Goal: Communication & Community: Answer question/provide support

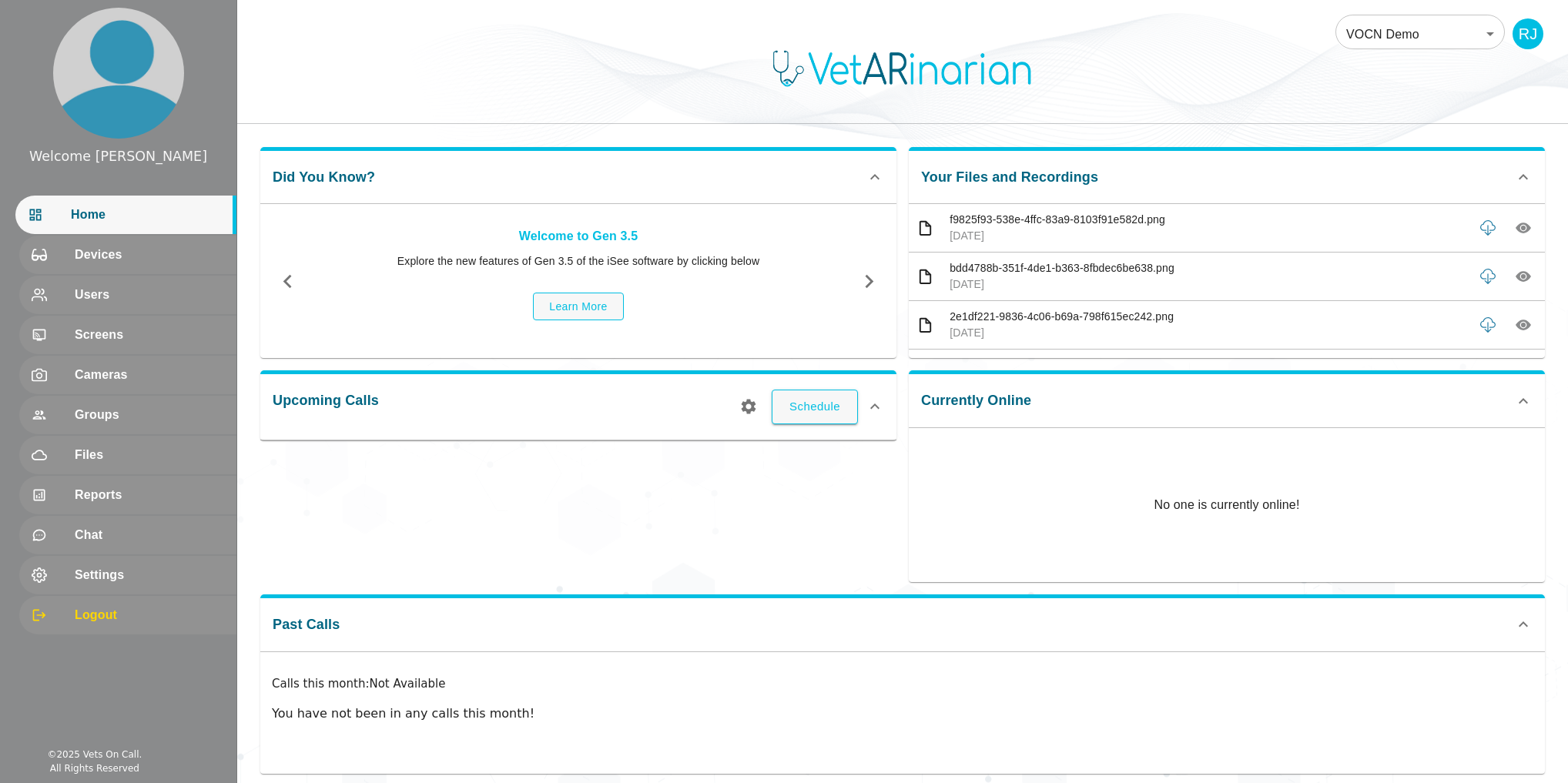
click at [118, 219] on span "Home" at bounding box center [148, 215] width 153 height 18
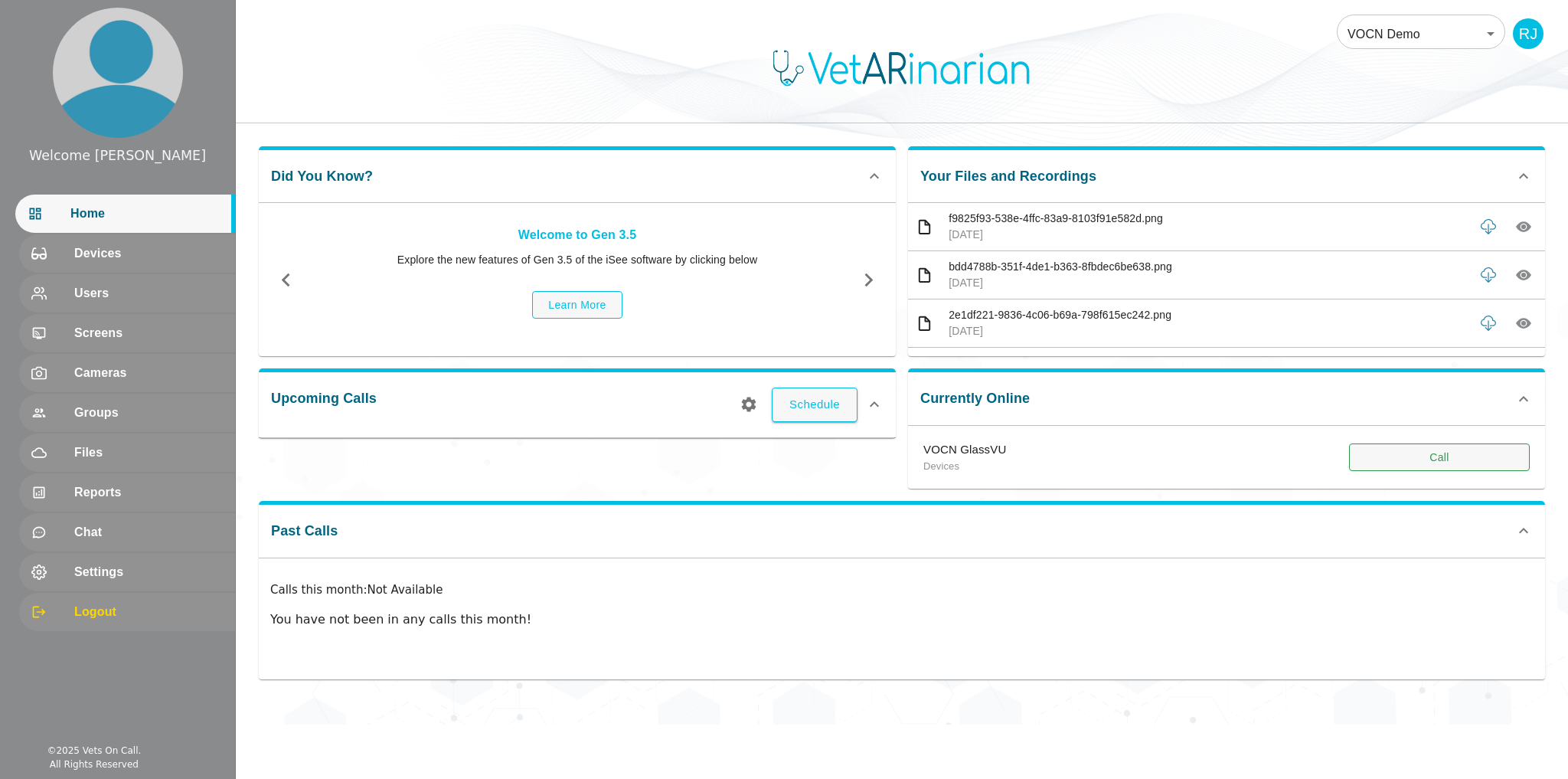
click at [965, 463] on button "Call" at bounding box center [1439, 458] width 181 height 28
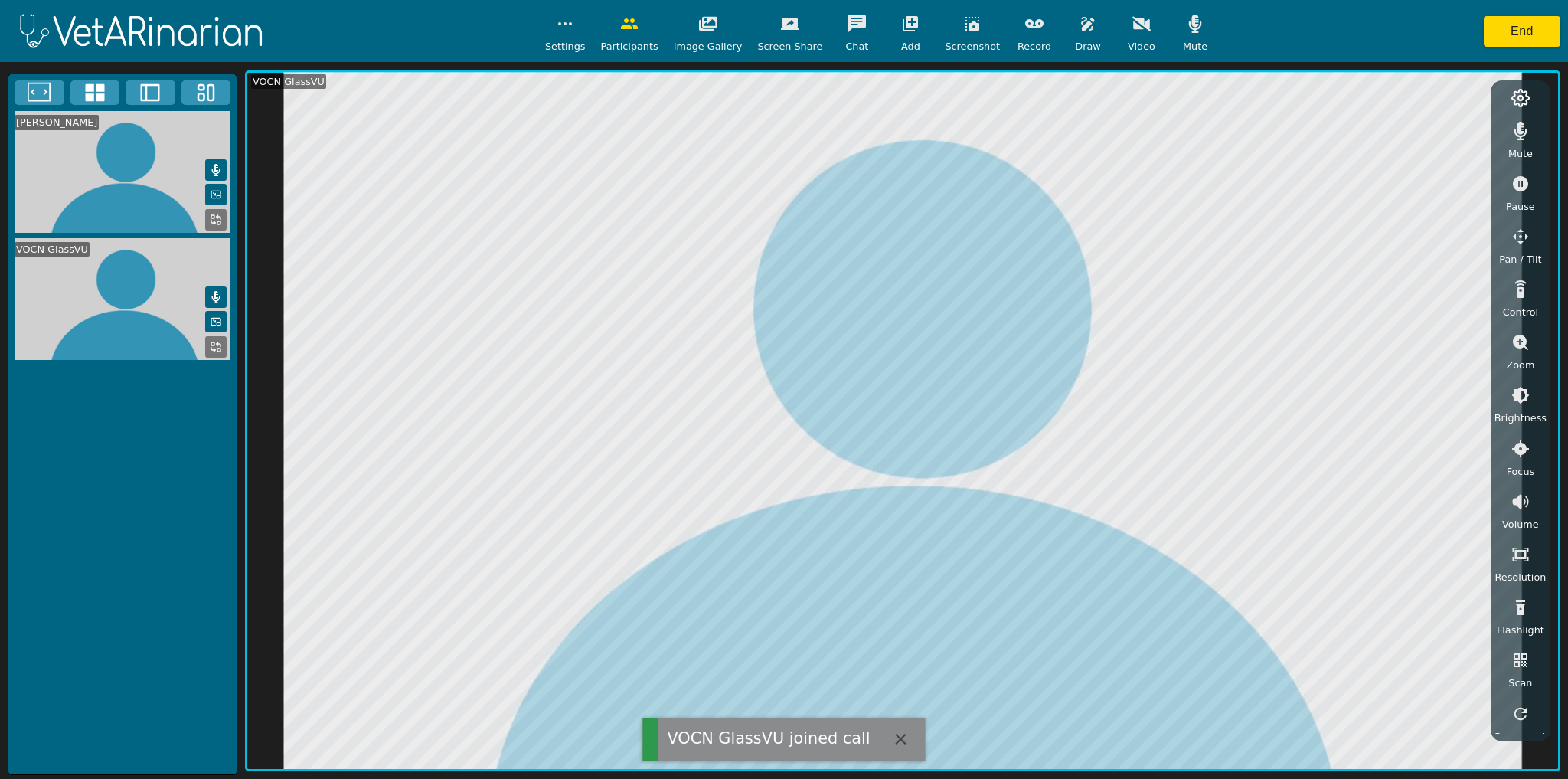
click at [965, 27] on icon "button" at bounding box center [1195, 24] width 13 height 18
click at [965, 132] on icon "button" at bounding box center [1520, 130] width 18 height 18
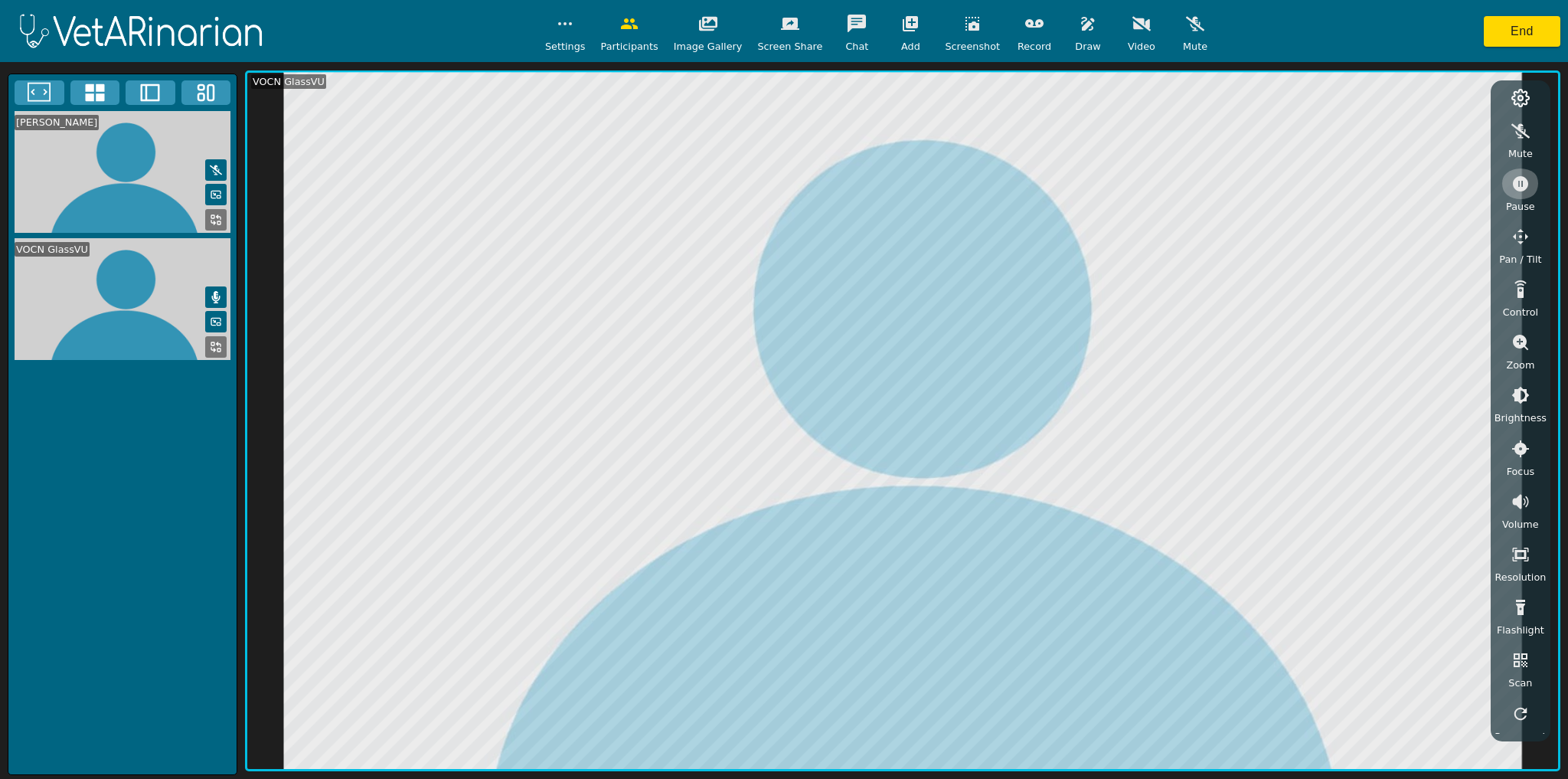
click at [965, 185] on icon "button" at bounding box center [1521, 184] width 16 height 16
click at [965, 21] on icon "button" at bounding box center [1088, 24] width 18 height 18
click at [965, 21] on icon "button" at bounding box center [1088, 24] width 13 height 14
click at [965, 184] on icon "button" at bounding box center [1521, 184] width 16 height 16
click at [965, 342] on icon "button" at bounding box center [1521, 342] width 16 height 16
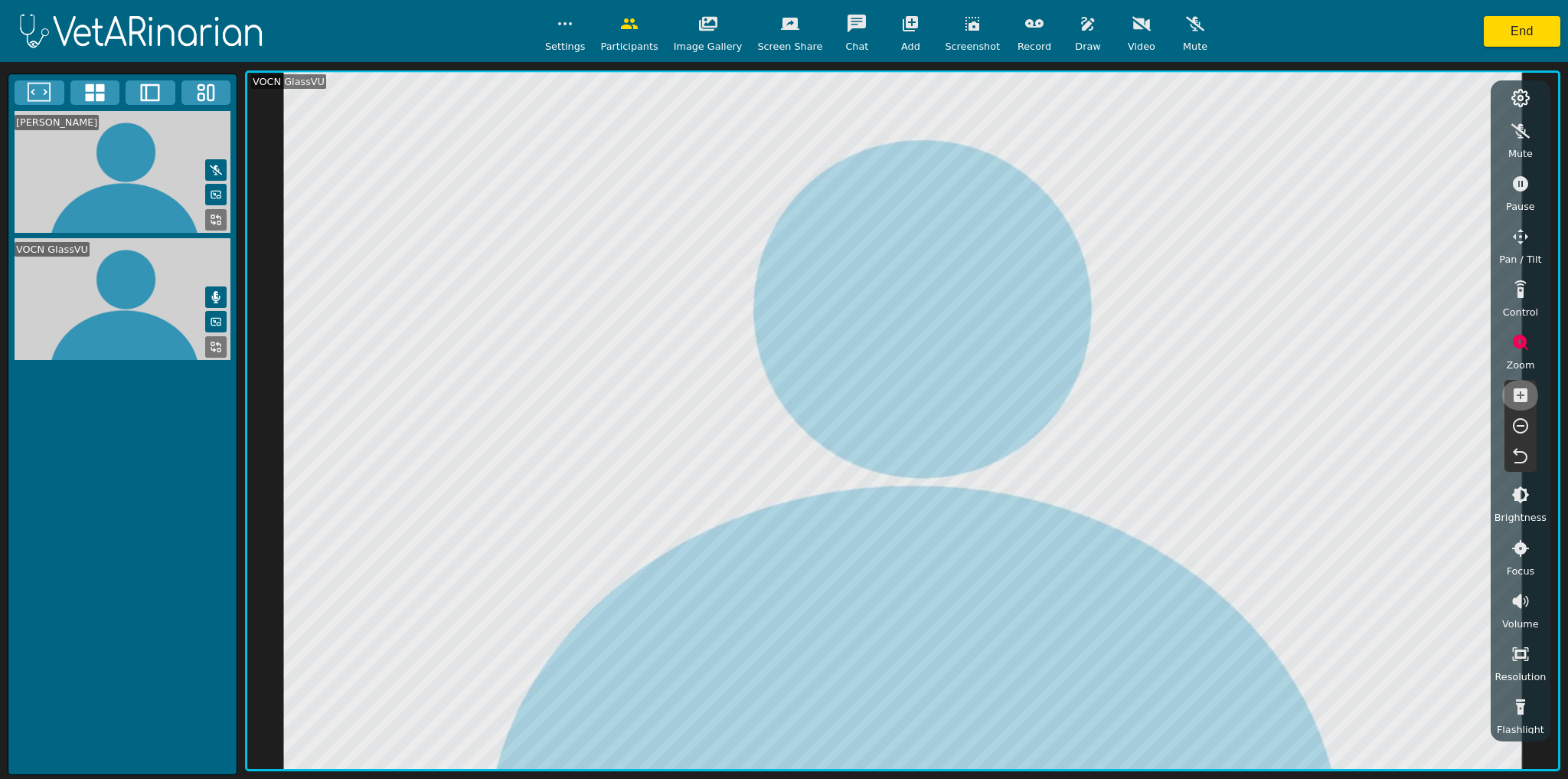
click at [965, 397] on icon "button" at bounding box center [1521, 396] width 14 height 14
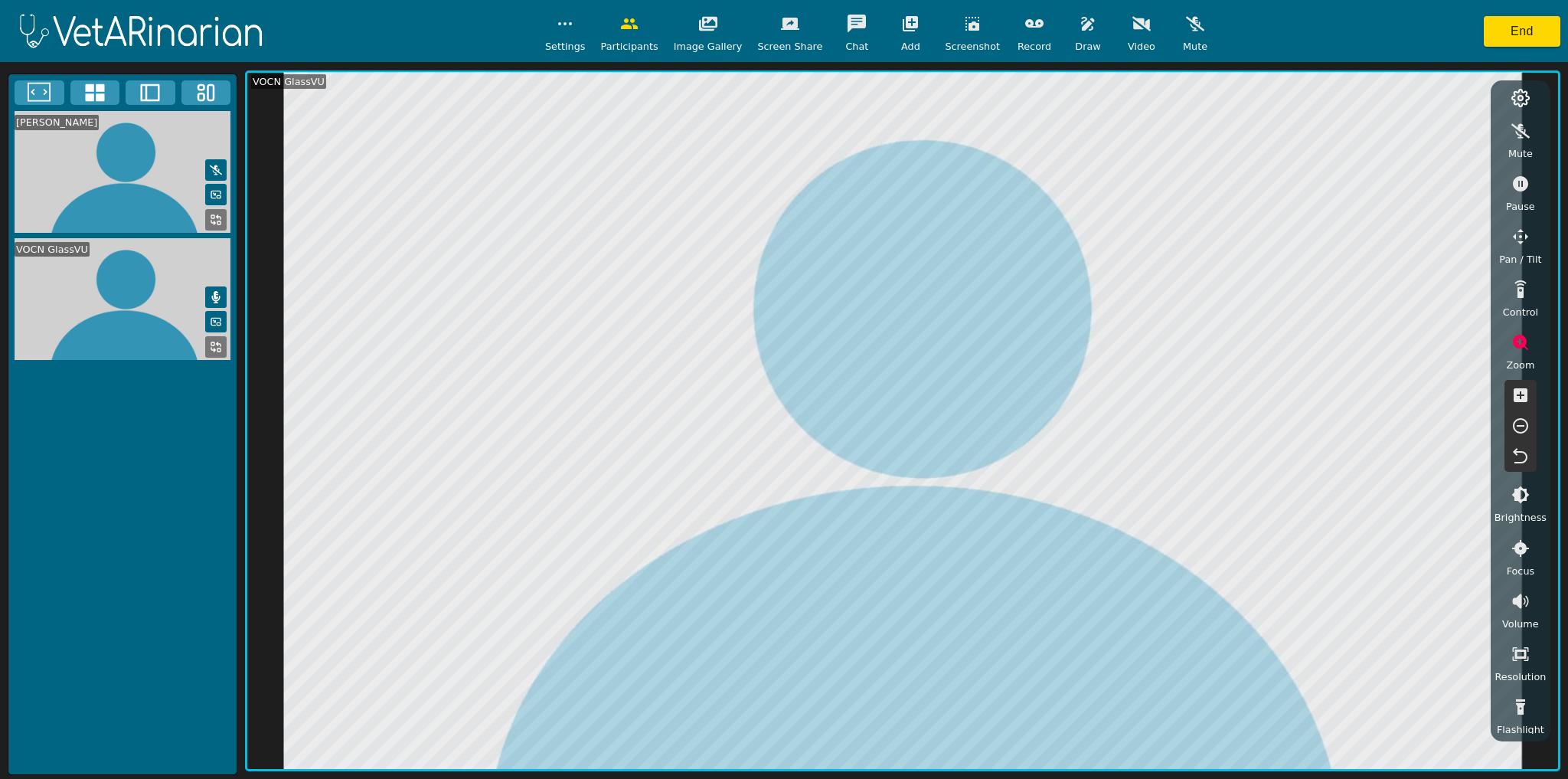
click at [965, 397] on icon "button" at bounding box center [1521, 396] width 14 height 14
click at [965, 427] on icon "button" at bounding box center [1520, 426] width 18 height 18
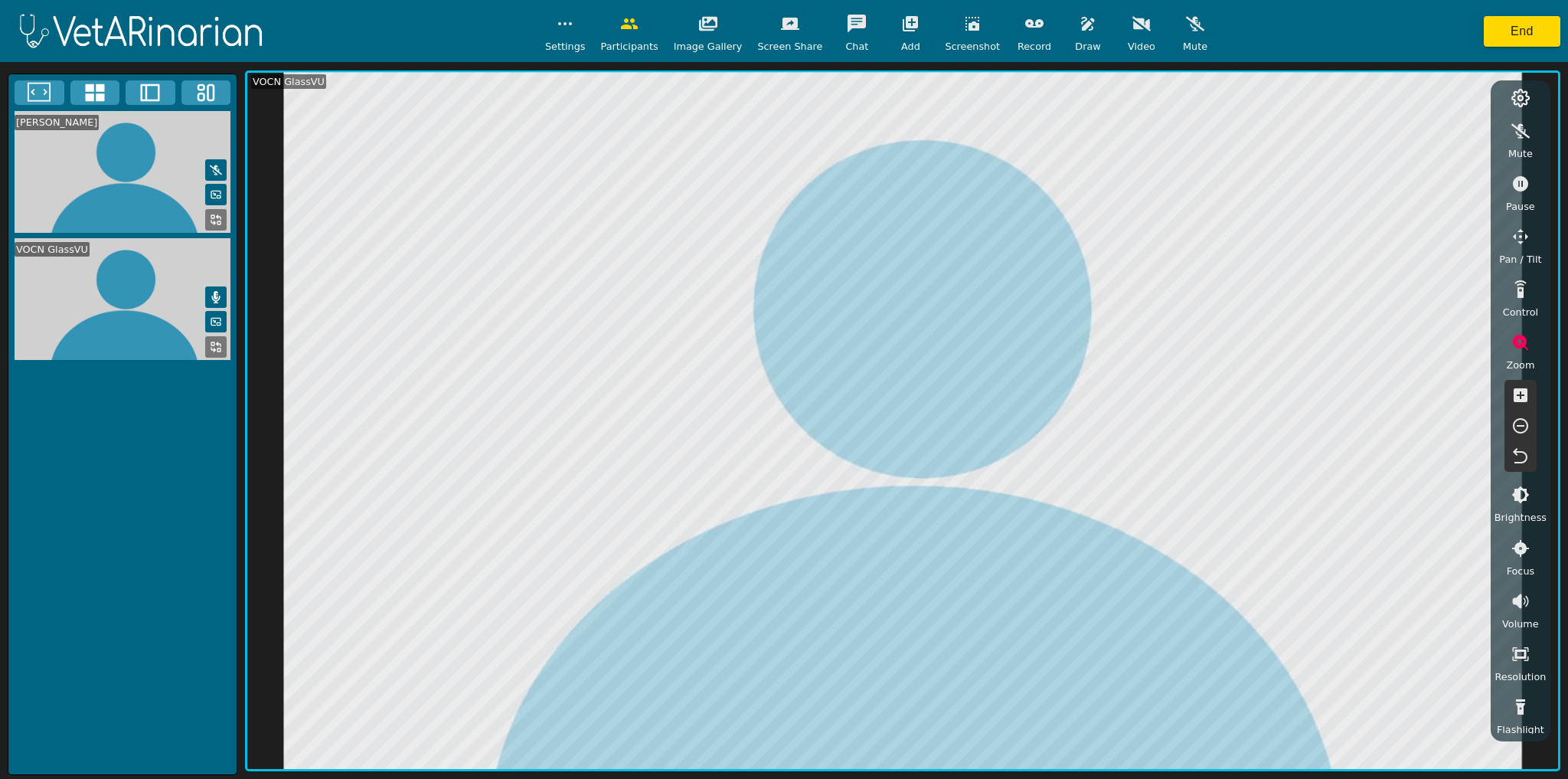
click at [965, 427] on icon "button" at bounding box center [1520, 426] width 18 height 18
click at [965, 28] on icon "button" at bounding box center [1088, 24] width 13 height 14
click at [965, 184] on icon "button" at bounding box center [1521, 184] width 16 height 16
click at [965, 34] on button "button" at bounding box center [972, 24] width 38 height 31
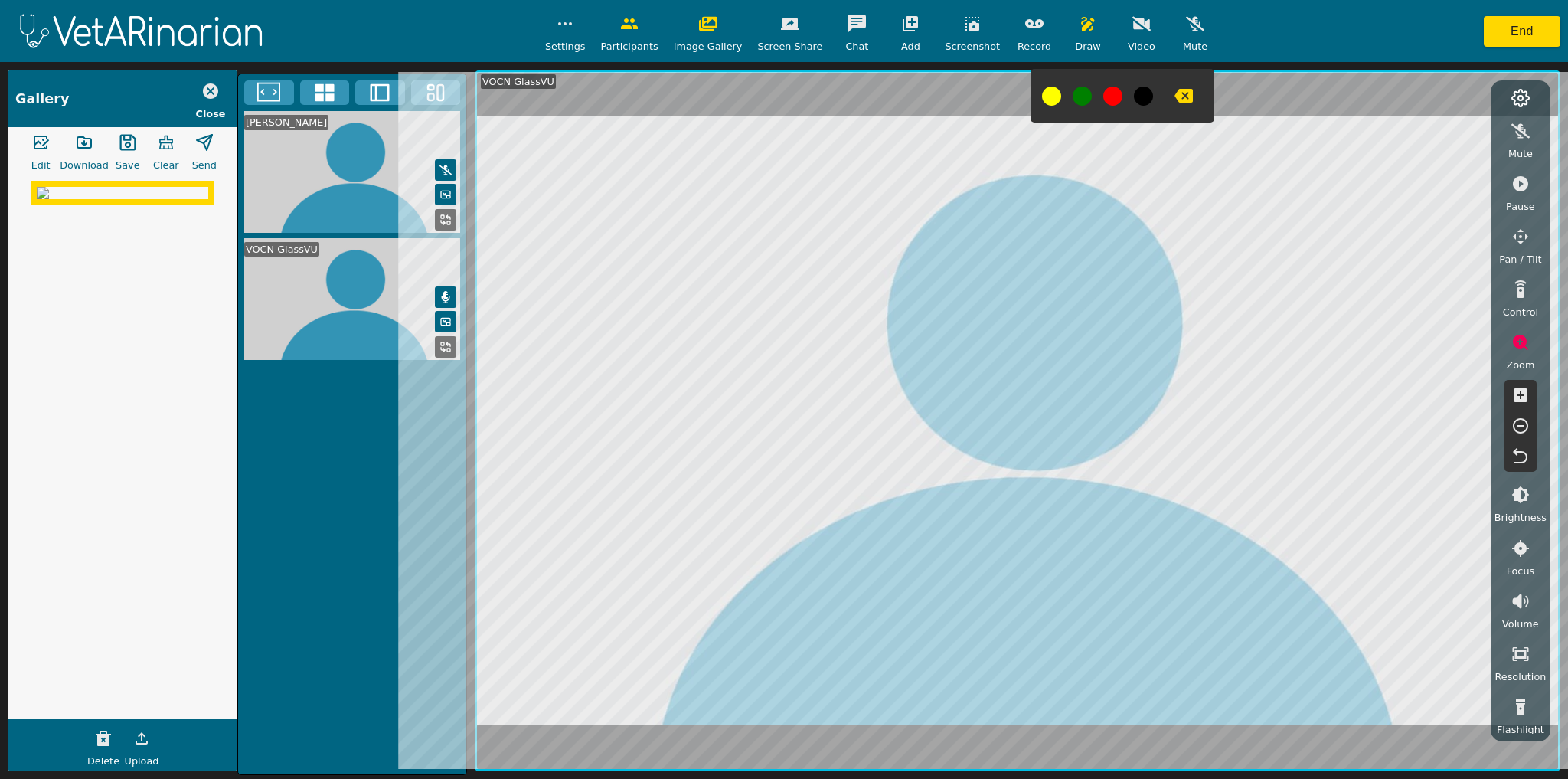
click at [443, 348] on icon at bounding box center [443, 349] width 4 height 4
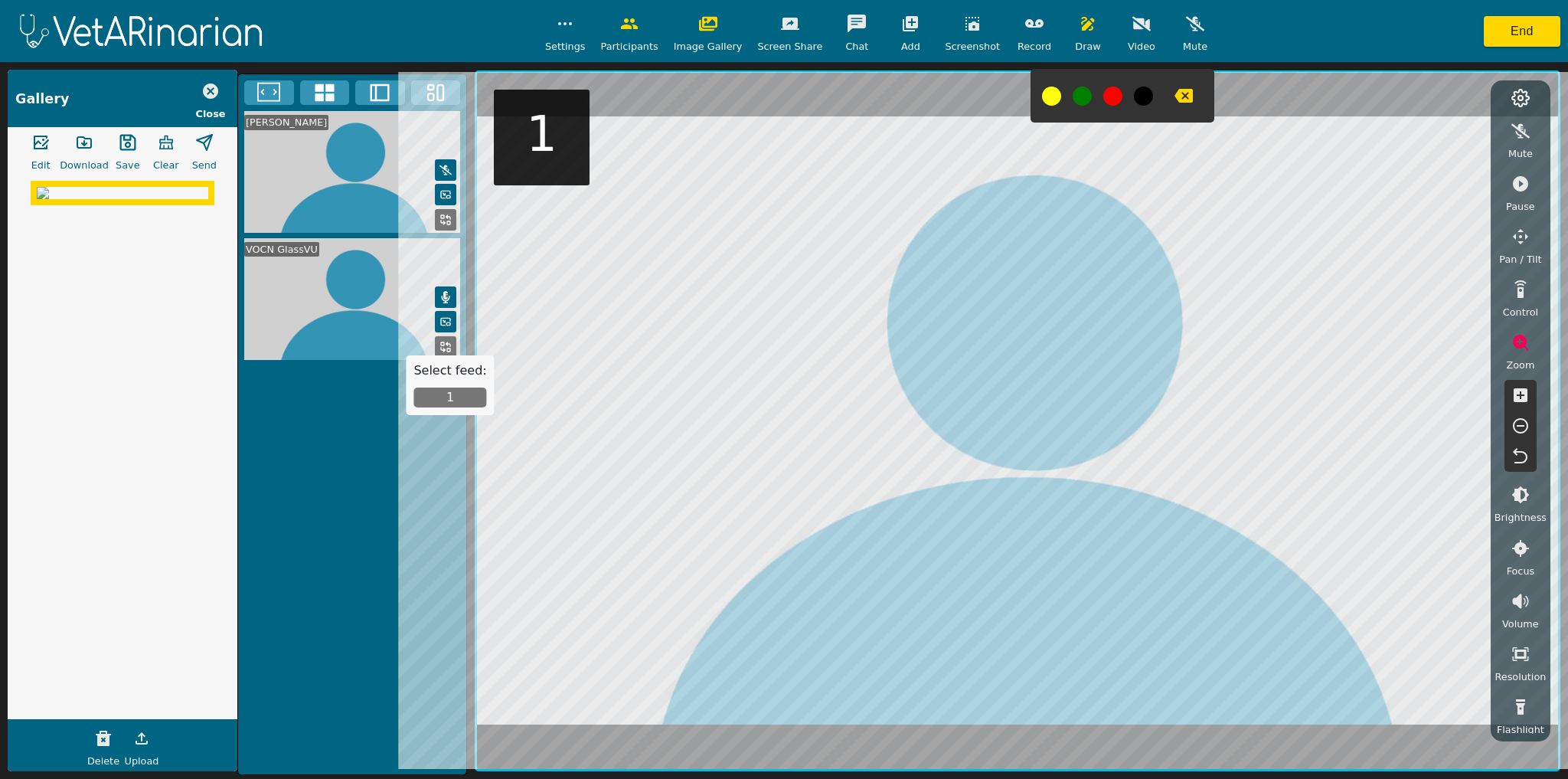
click at [444, 392] on button "1" at bounding box center [450, 397] width 73 height 20
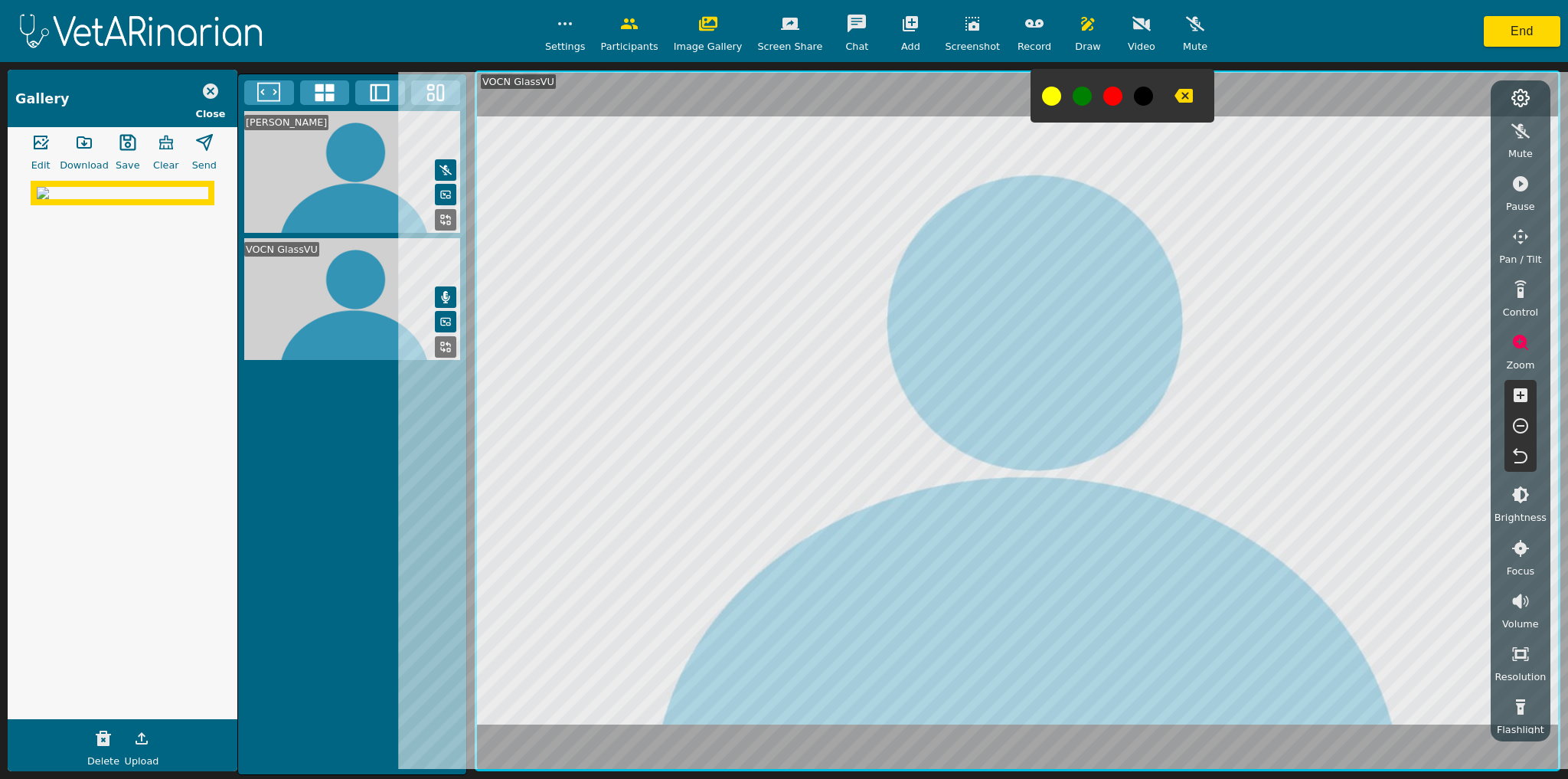
click at [448, 349] on rect at bounding box center [449, 350] width 3 height 3
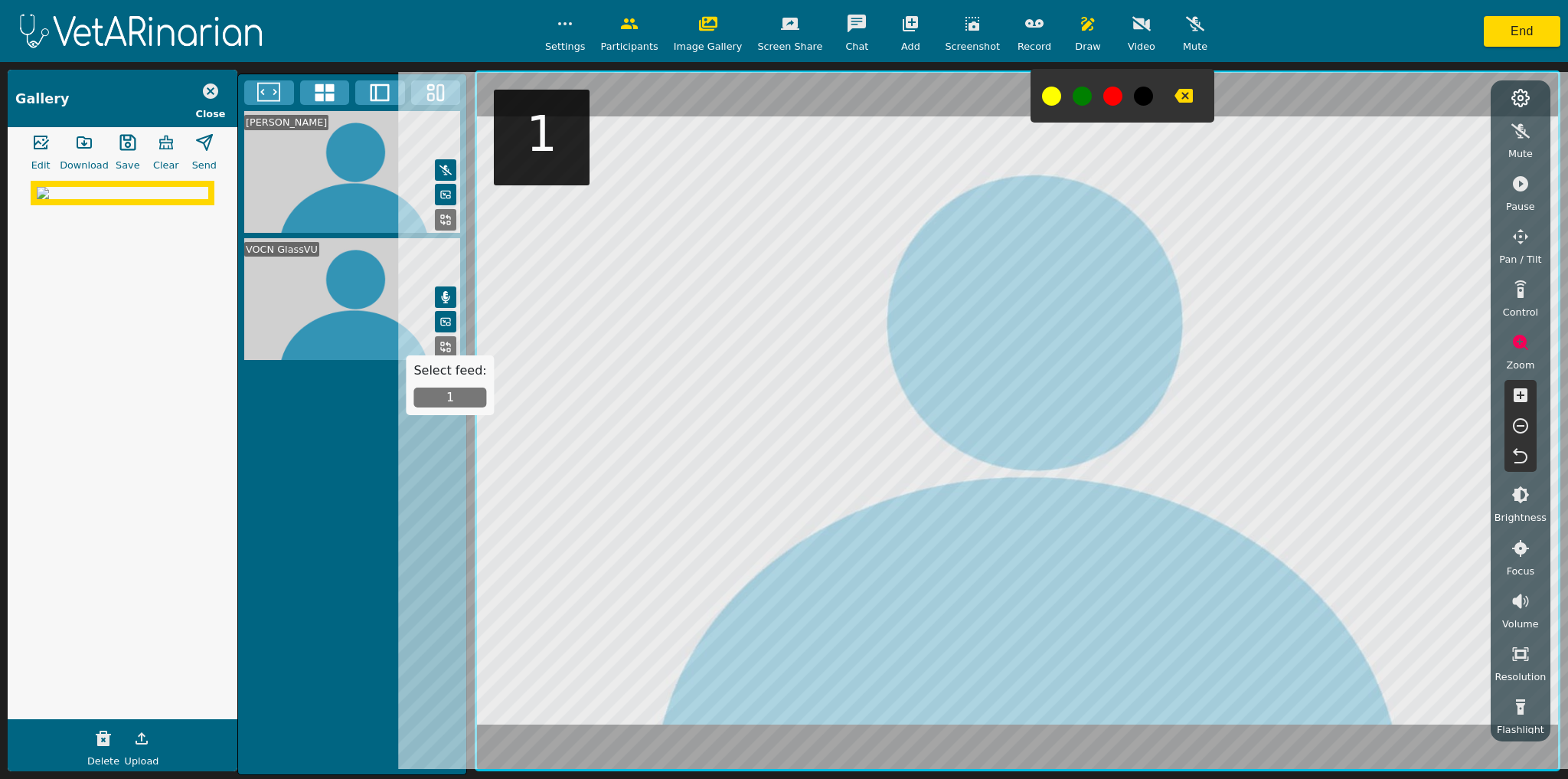
click at [444, 404] on button "1" at bounding box center [450, 397] width 73 height 20
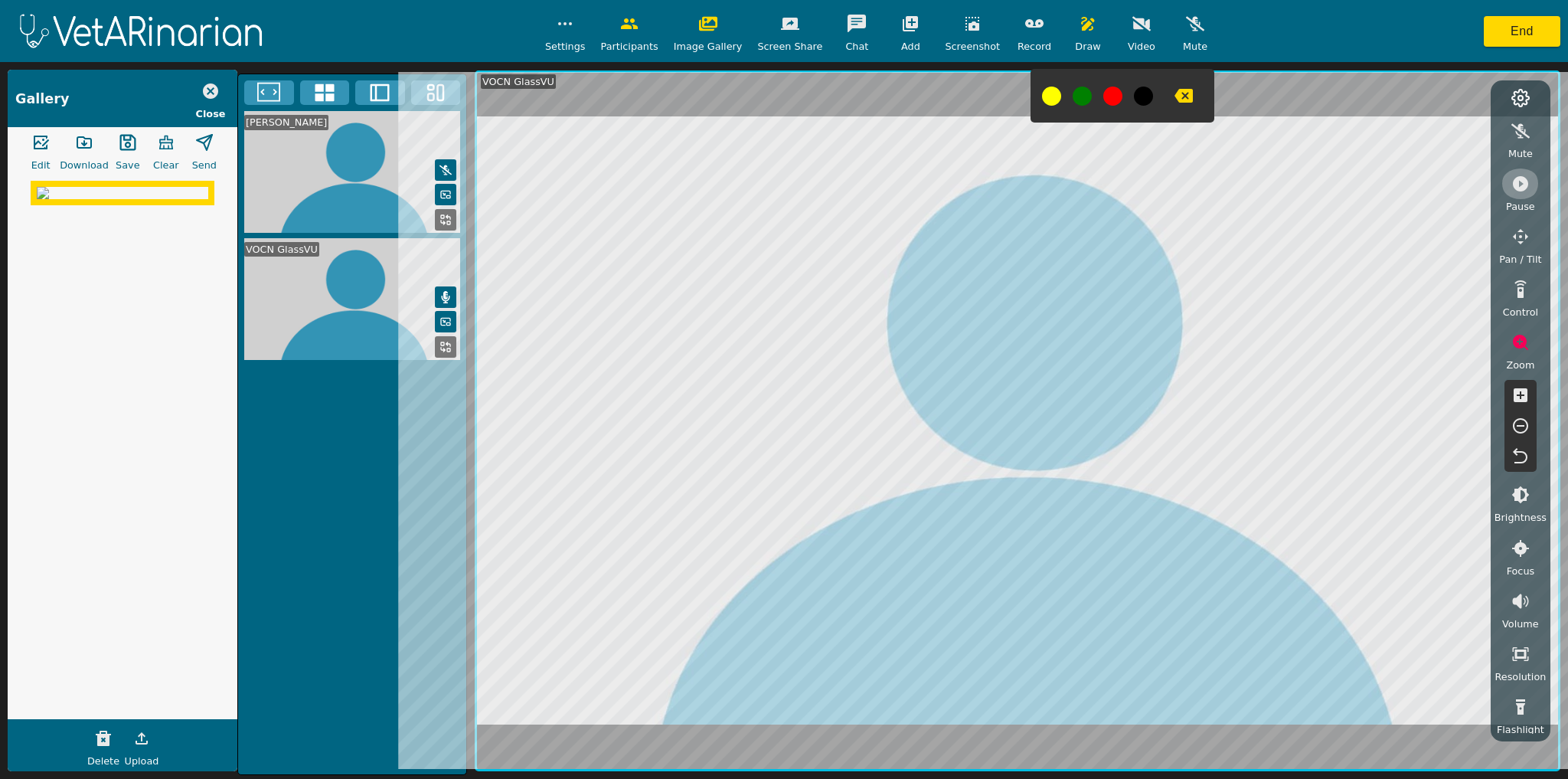
click at [965, 185] on icon "button" at bounding box center [1521, 184] width 16 height 16
click at [965, 27] on icon "button" at bounding box center [1088, 24] width 18 height 18
click at [965, 24] on icon "button" at bounding box center [1088, 24] width 18 height 18
click at [965, 93] on icon "button" at bounding box center [1183, 95] width 18 height 18
click at [965, 25] on icon "button" at bounding box center [1088, 24] width 13 height 14
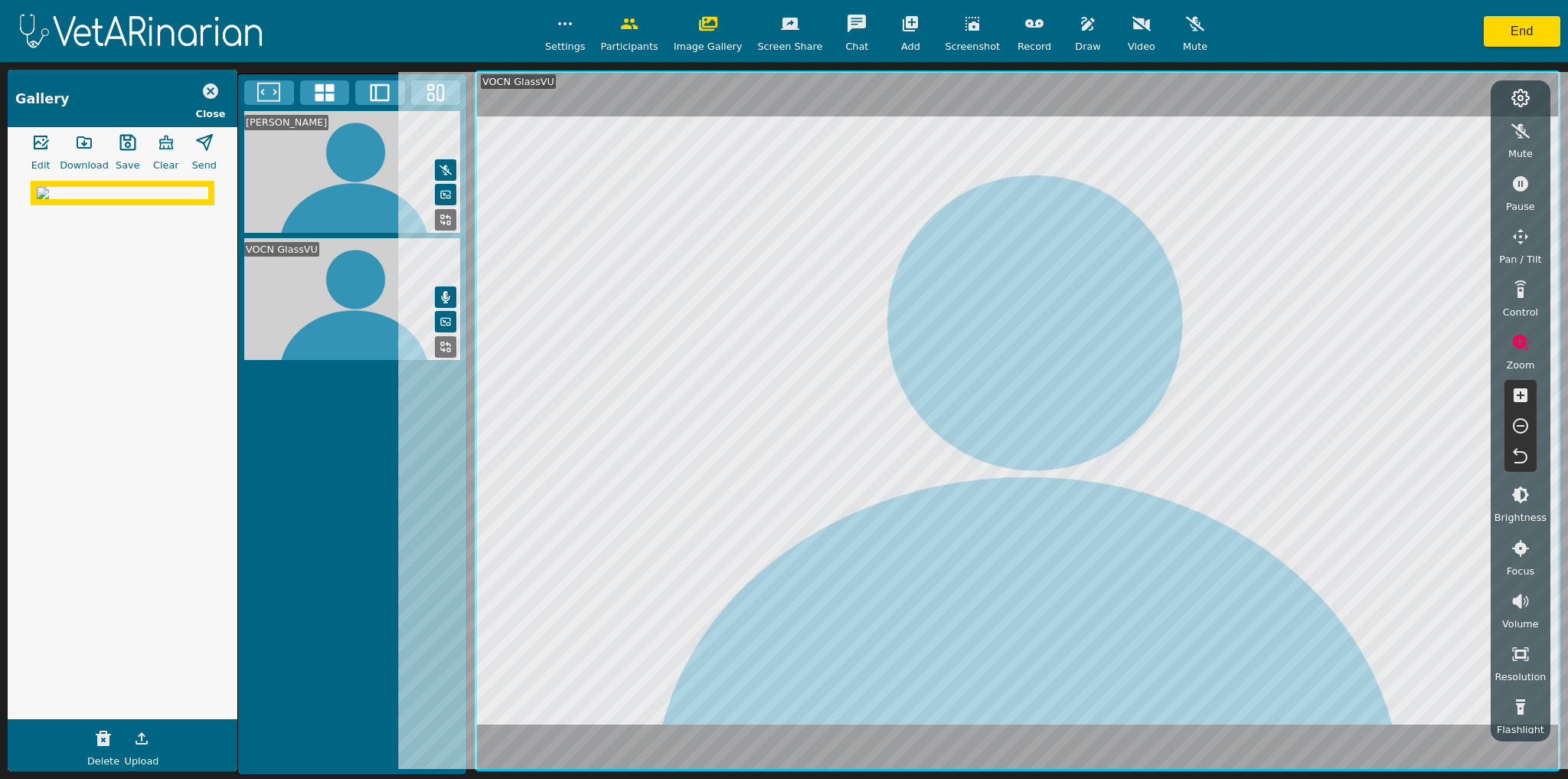
click at [129, 199] on img at bounding box center [122, 193] width 172 height 13
click at [80, 145] on icon "button" at bounding box center [84, 142] width 18 height 18
click at [121, 147] on icon "button" at bounding box center [127, 142] width 18 height 18
click at [965, 30] on icon "button" at bounding box center [1088, 24] width 18 height 18
click at [965, 95] on icon "button" at bounding box center [1183, 95] width 18 height 18
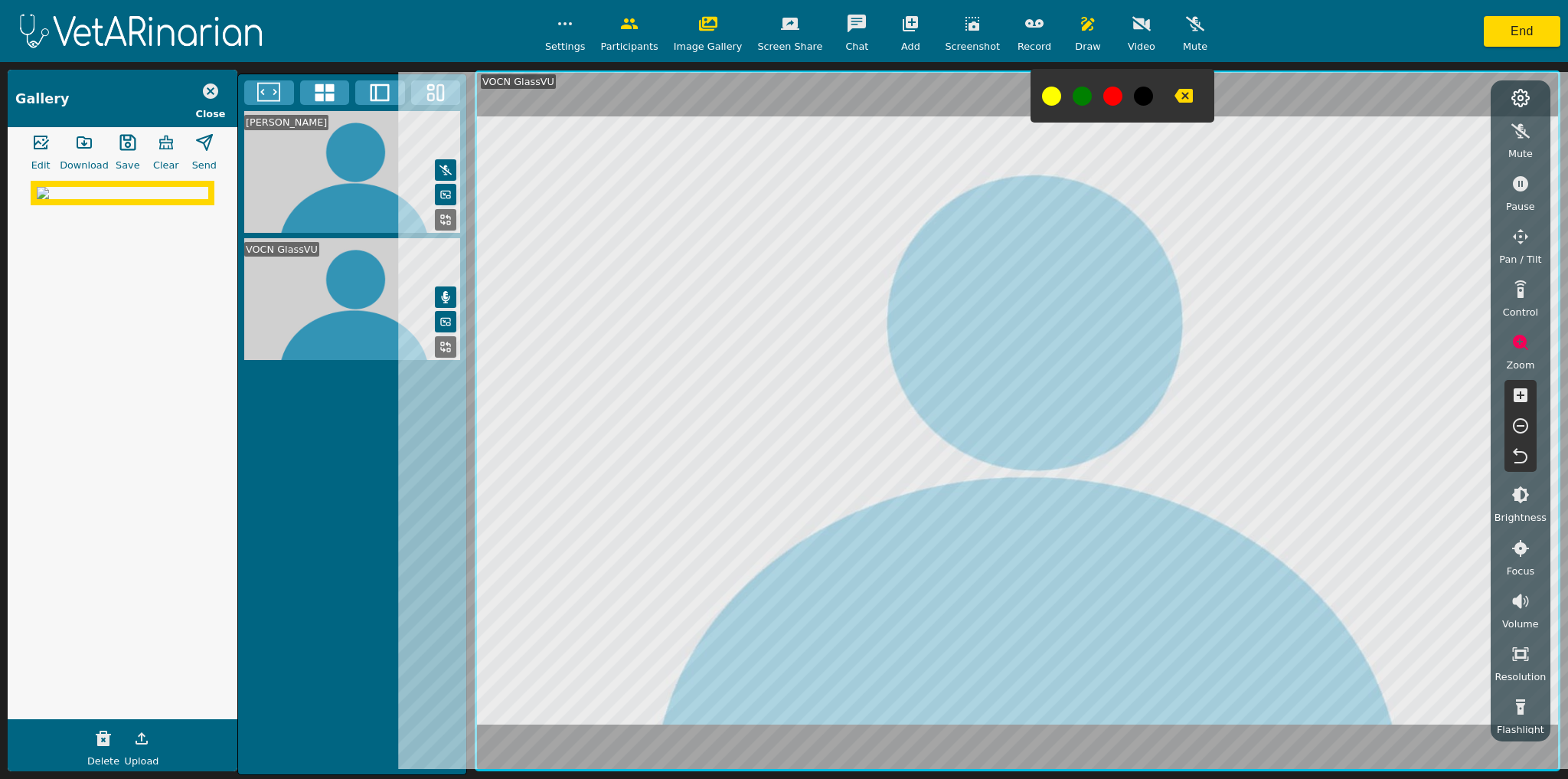
click at [965, 27] on icon "button" at bounding box center [1088, 24] width 18 height 18
click at [965, 30] on icon "button" at bounding box center [1141, 24] width 18 height 18
click at [965, 29] on icon "button" at bounding box center [1141, 24] width 18 height 18
click at [965, 496] on icon "button" at bounding box center [1520, 495] width 18 height 18
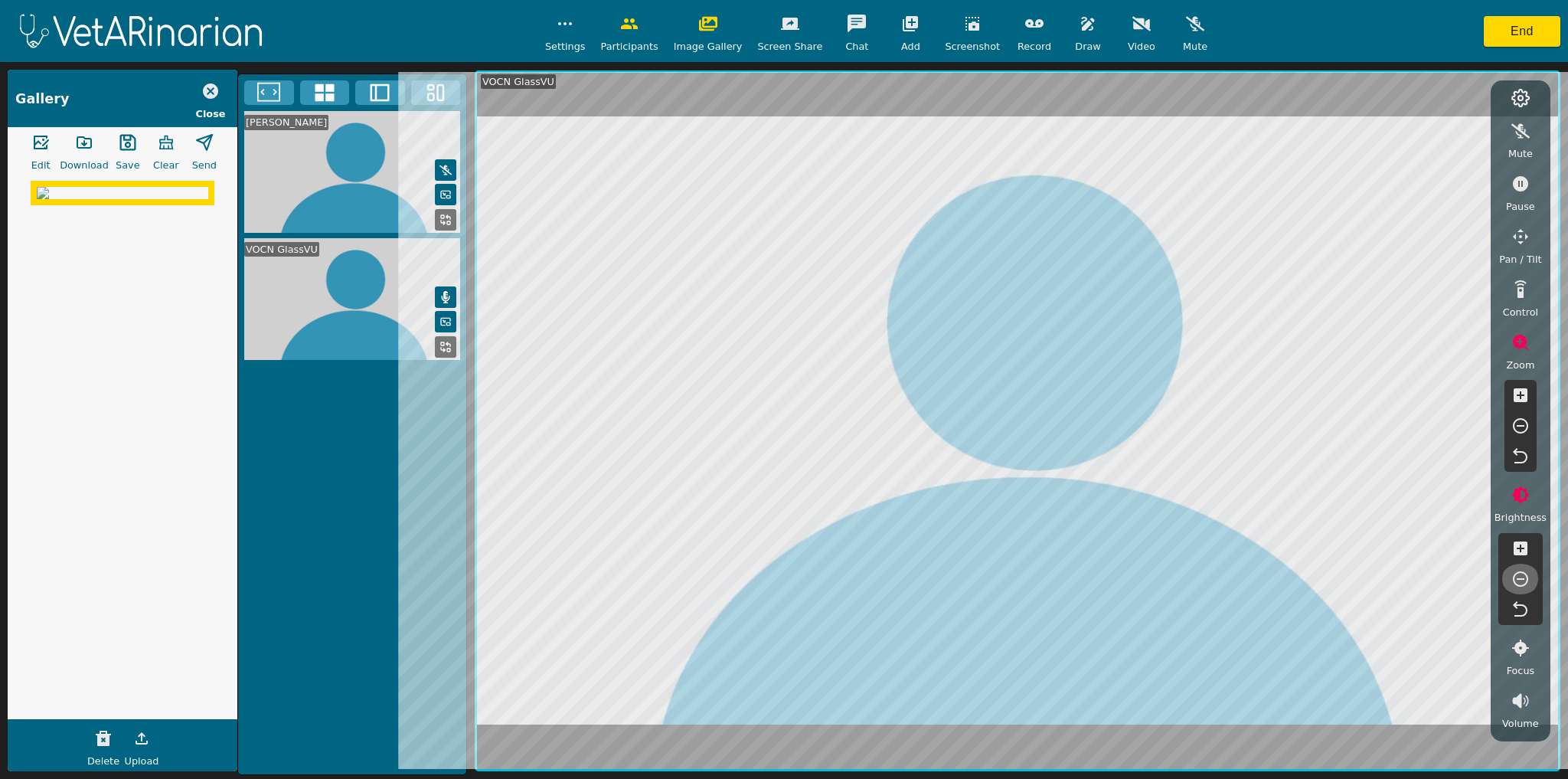
click at [965, 580] on icon "button" at bounding box center [1521, 580] width 16 height 16
click at [965, 551] on icon "button" at bounding box center [1521, 549] width 14 height 14
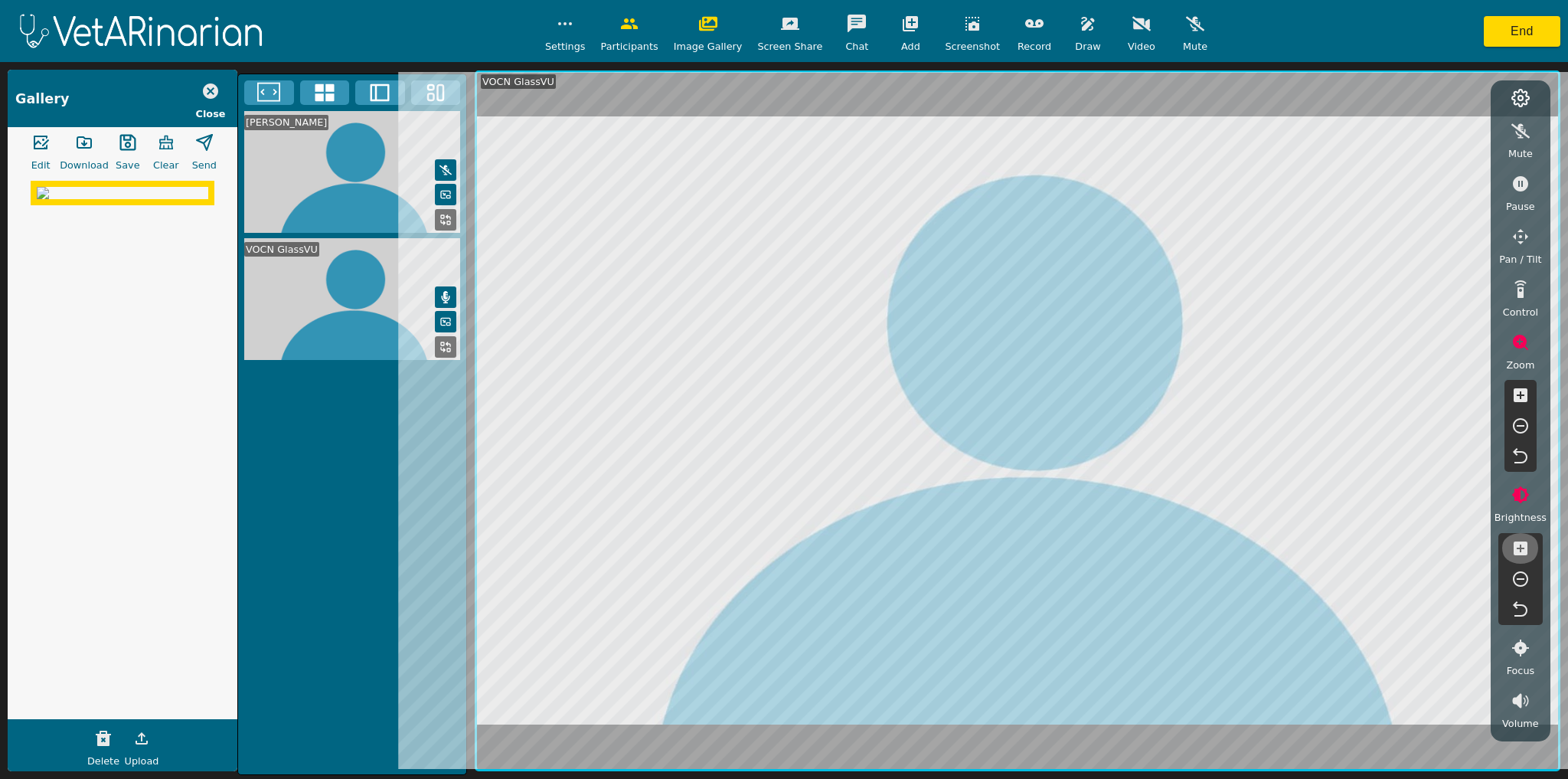
click at [965, 551] on icon "button" at bounding box center [1521, 549] width 14 height 14
click at [965, 575] on icon "button" at bounding box center [1520, 579] width 18 height 18
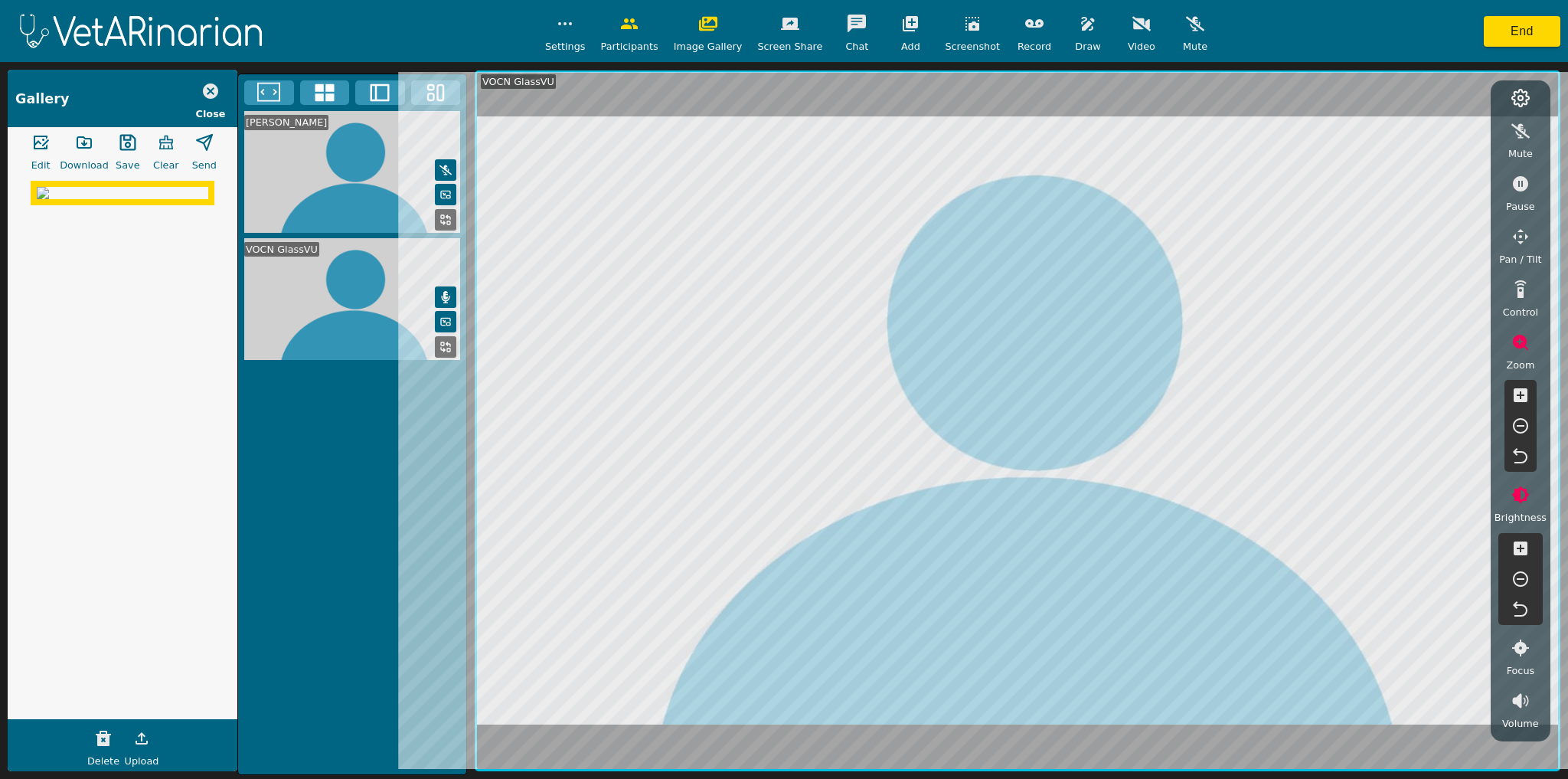
click at [965, 575] on icon "button" at bounding box center [1520, 579] width 18 height 18
click at [965, 549] on icon "button" at bounding box center [1520, 548] width 18 height 18
click at [965, 582] on icon "button" at bounding box center [1520, 579] width 18 height 18
click at [965, 342] on icon "button" at bounding box center [1520, 342] width 18 height 18
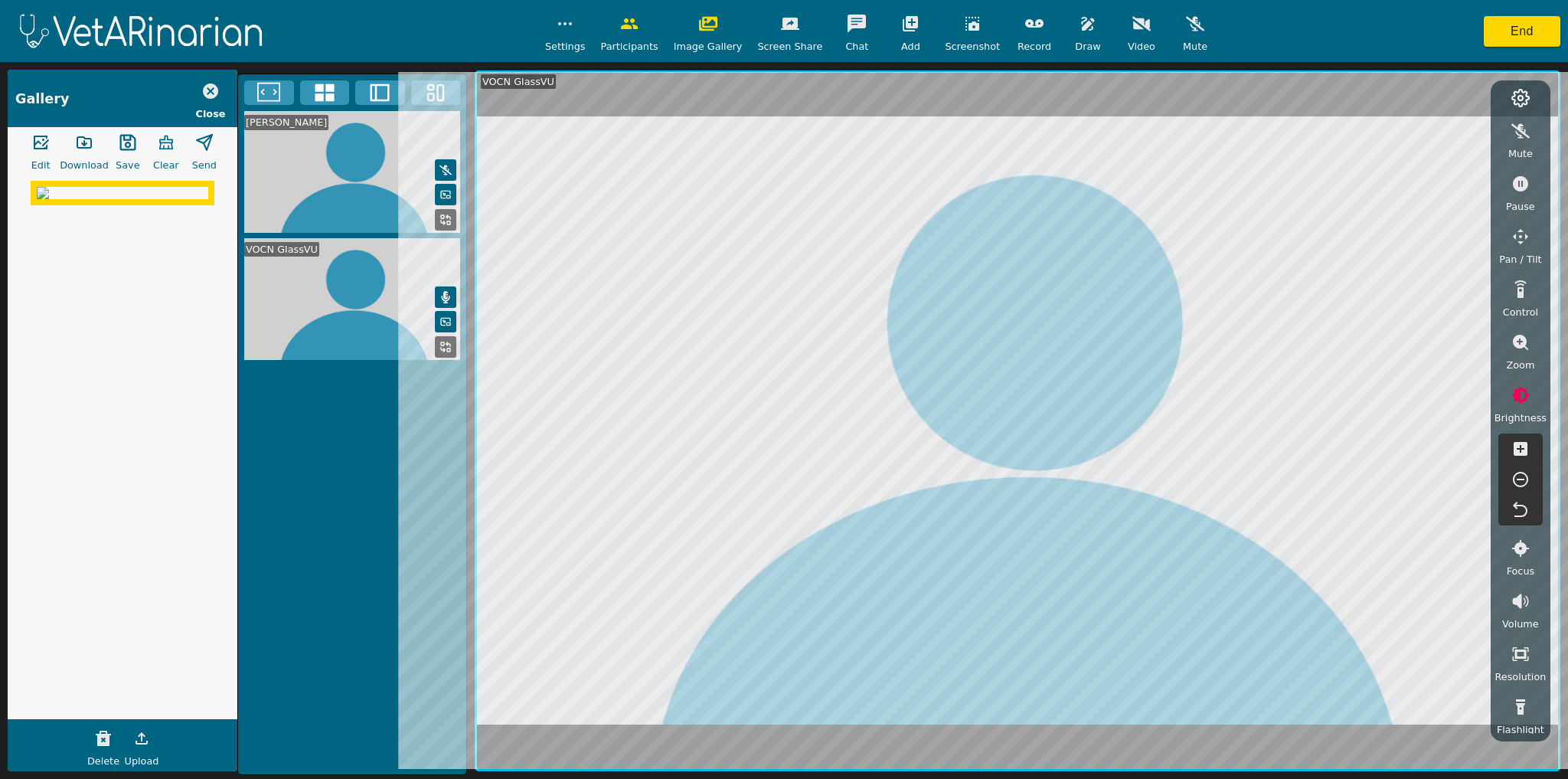
click at [965, 346] on icon "button" at bounding box center [1521, 342] width 16 height 16
click at [965, 422] on icon "button" at bounding box center [1520, 426] width 18 height 18
click at [965, 397] on icon "button" at bounding box center [1521, 396] width 14 height 14
click at [965, 182] on icon "button" at bounding box center [1521, 184] width 16 height 16
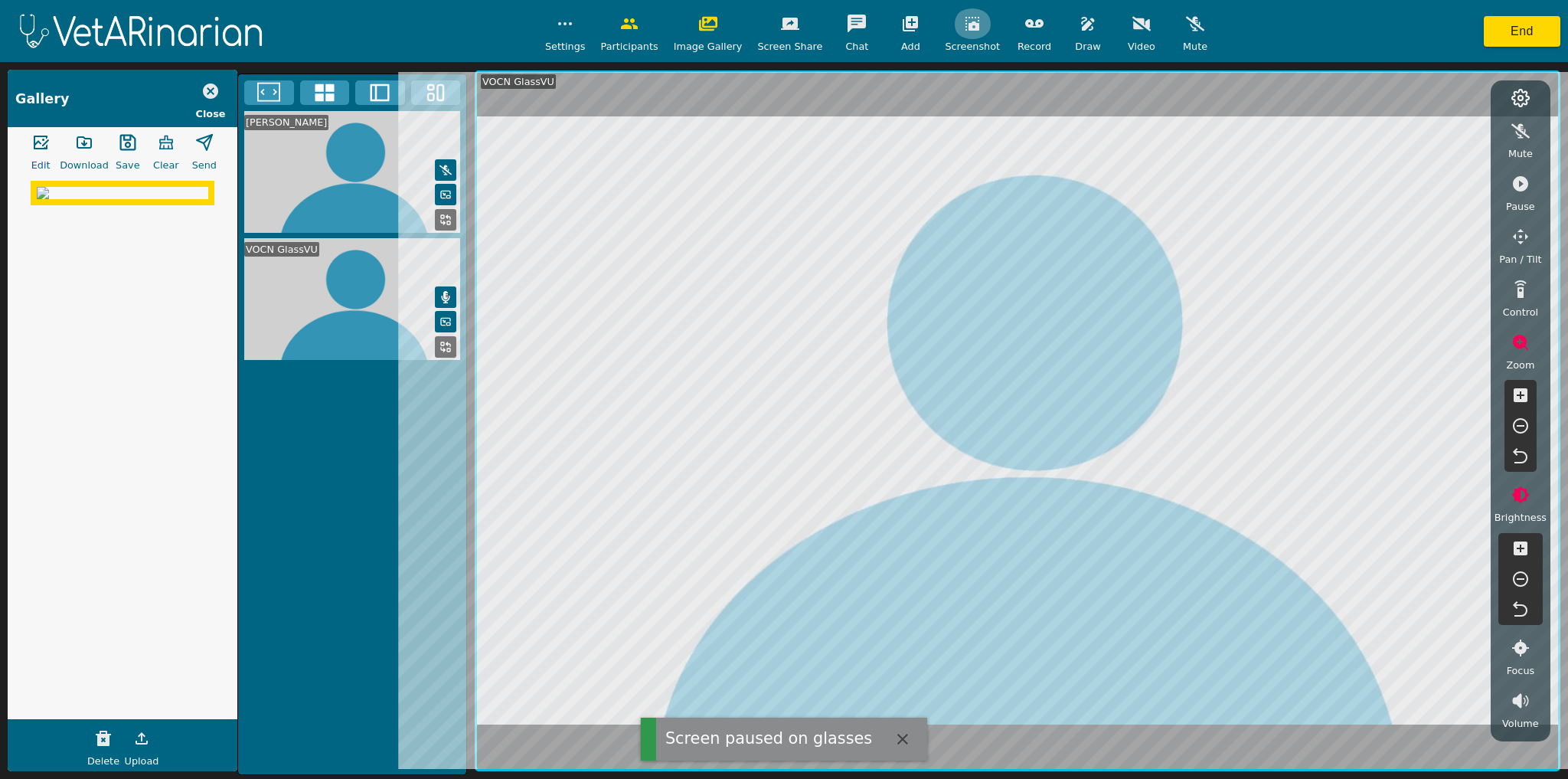
click at [963, 34] on button "button" at bounding box center [972, 24] width 38 height 31
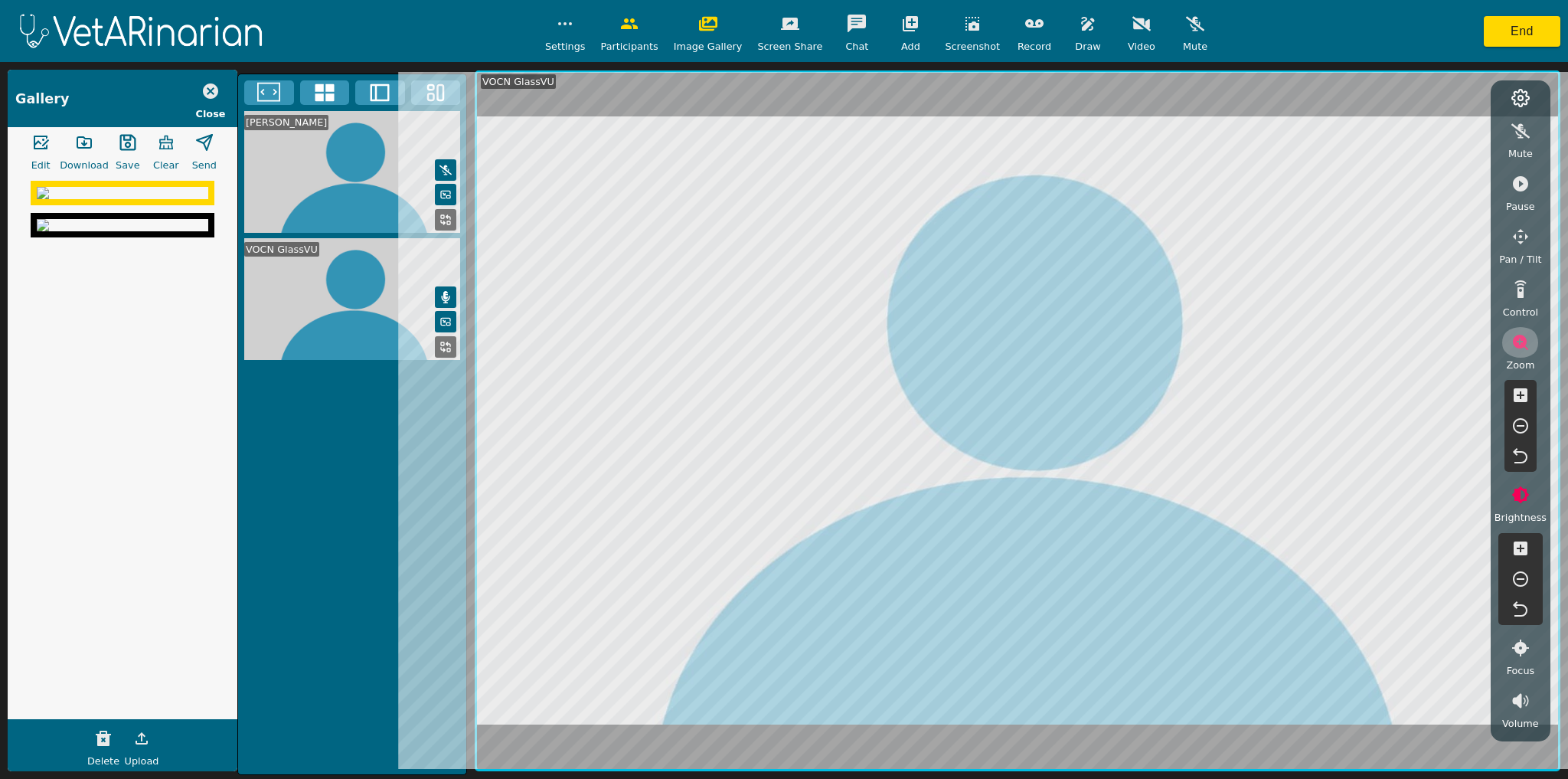
click at [965, 346] on icon "button" at bounding box center [1521, 342] width 16 height 16
click at [965, 478] on icon "button" at bounding box center [1520, 479] width 18 height 18
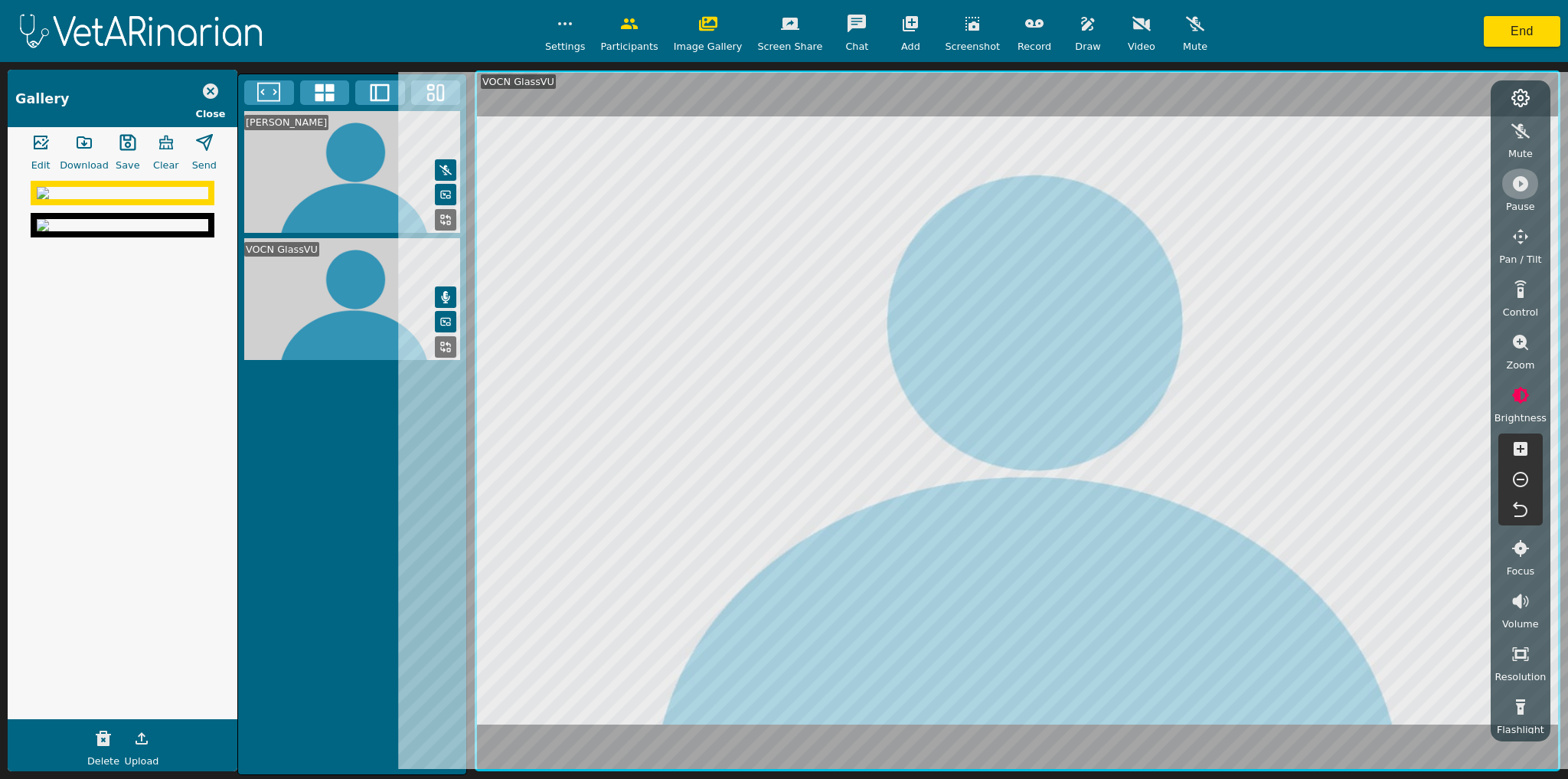
click at [965, 184] on icon "button" at bounding box center [1520, 183] width 18 height 18
click at [965, 346] on icon "button" at bounding box center [1521, 342] width 16 height 16
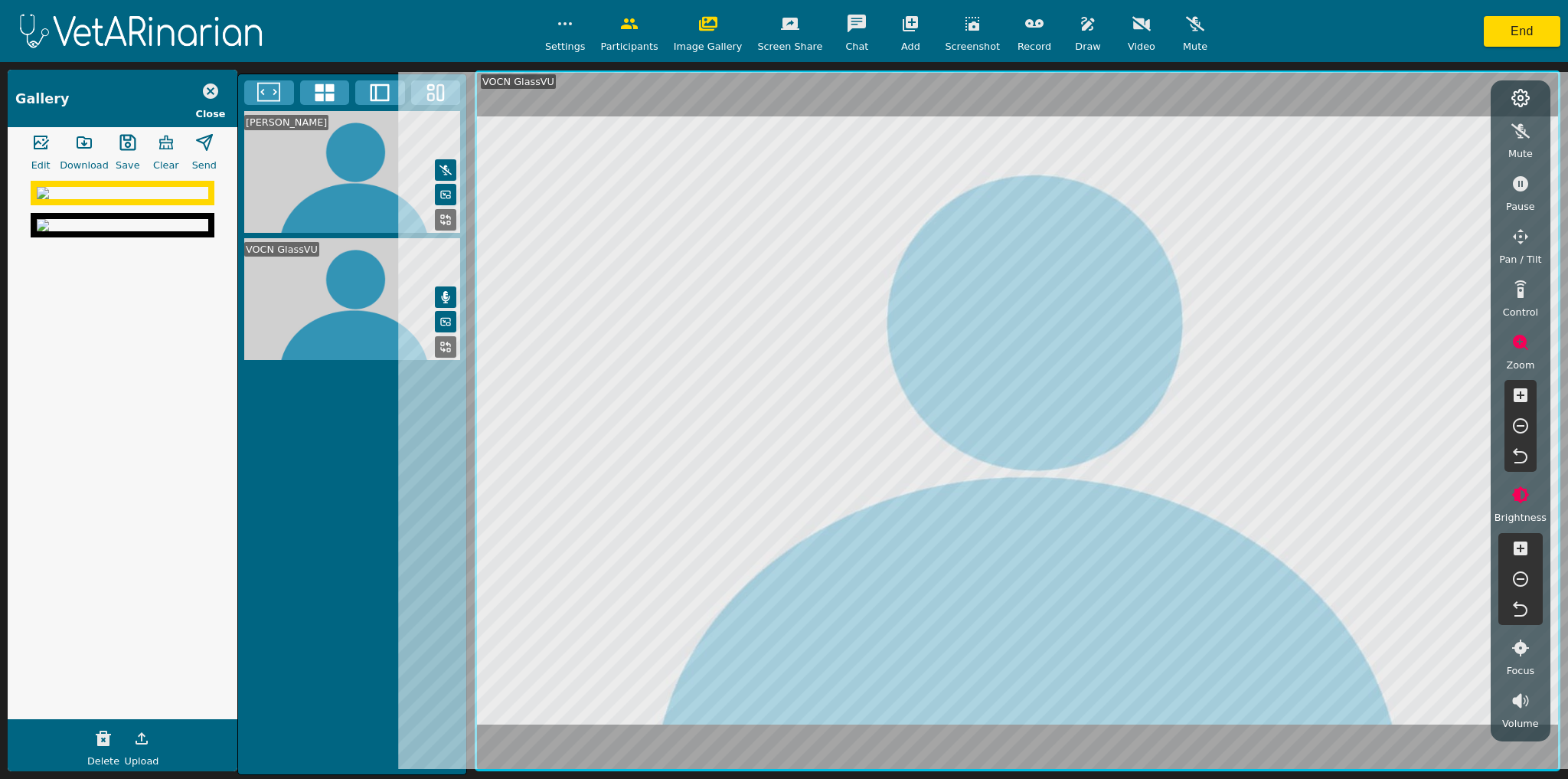
click at [965, 426] on icon "button" at bounding box center [1521, 426] width 16 height 16
click at [965, 180] on icon "button" at bounding box center [1520, 183] width 18 height 18
click at [782, 29] on icon "button" at bounding box center [789, 24] width 18 height 13
click at [447, 221] on rect at bounding box center [449, 223] width 3 height 3
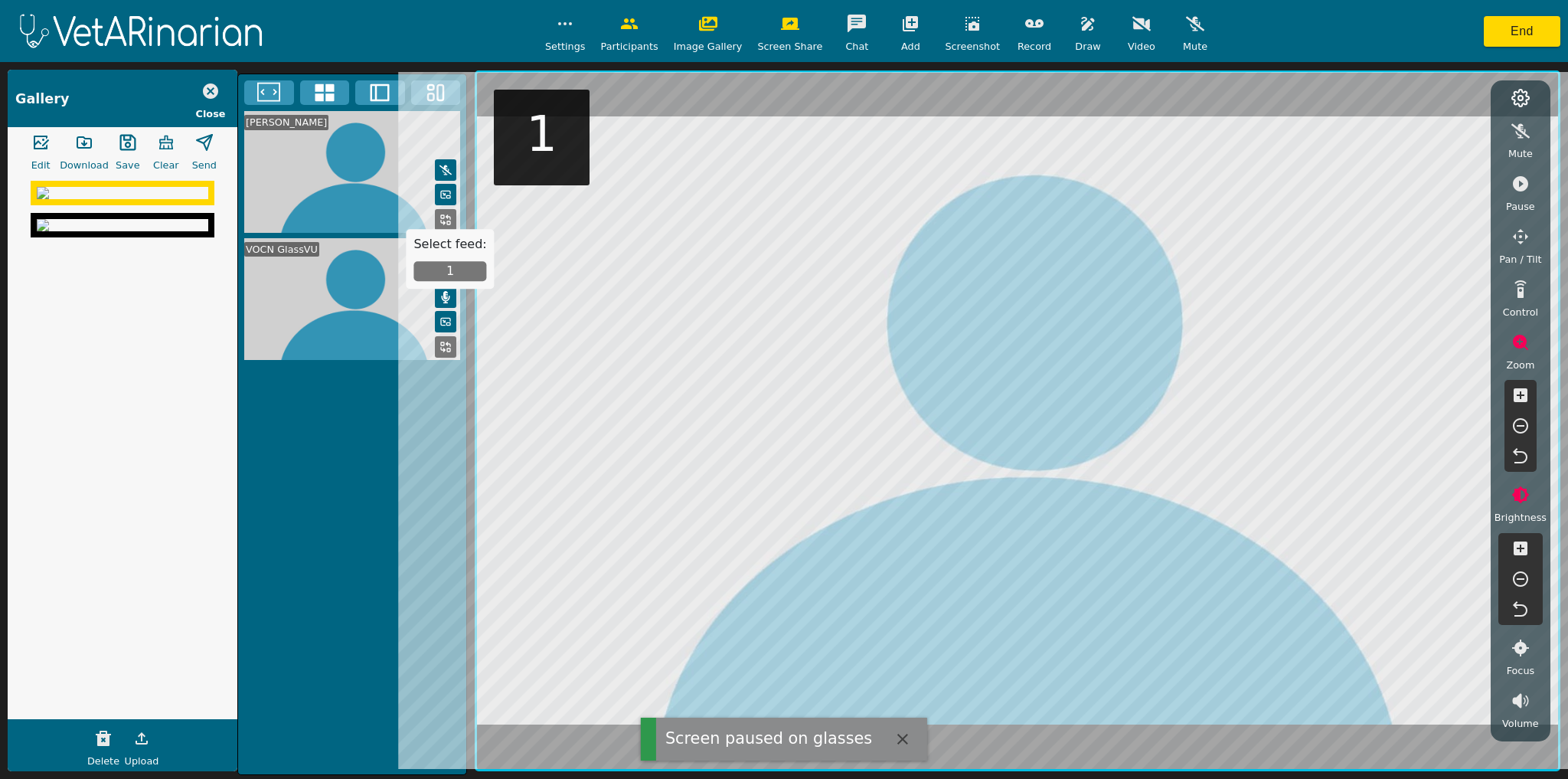
click at [447, 276] on button "1" at bounding box center [450, 271] width 73 height 20
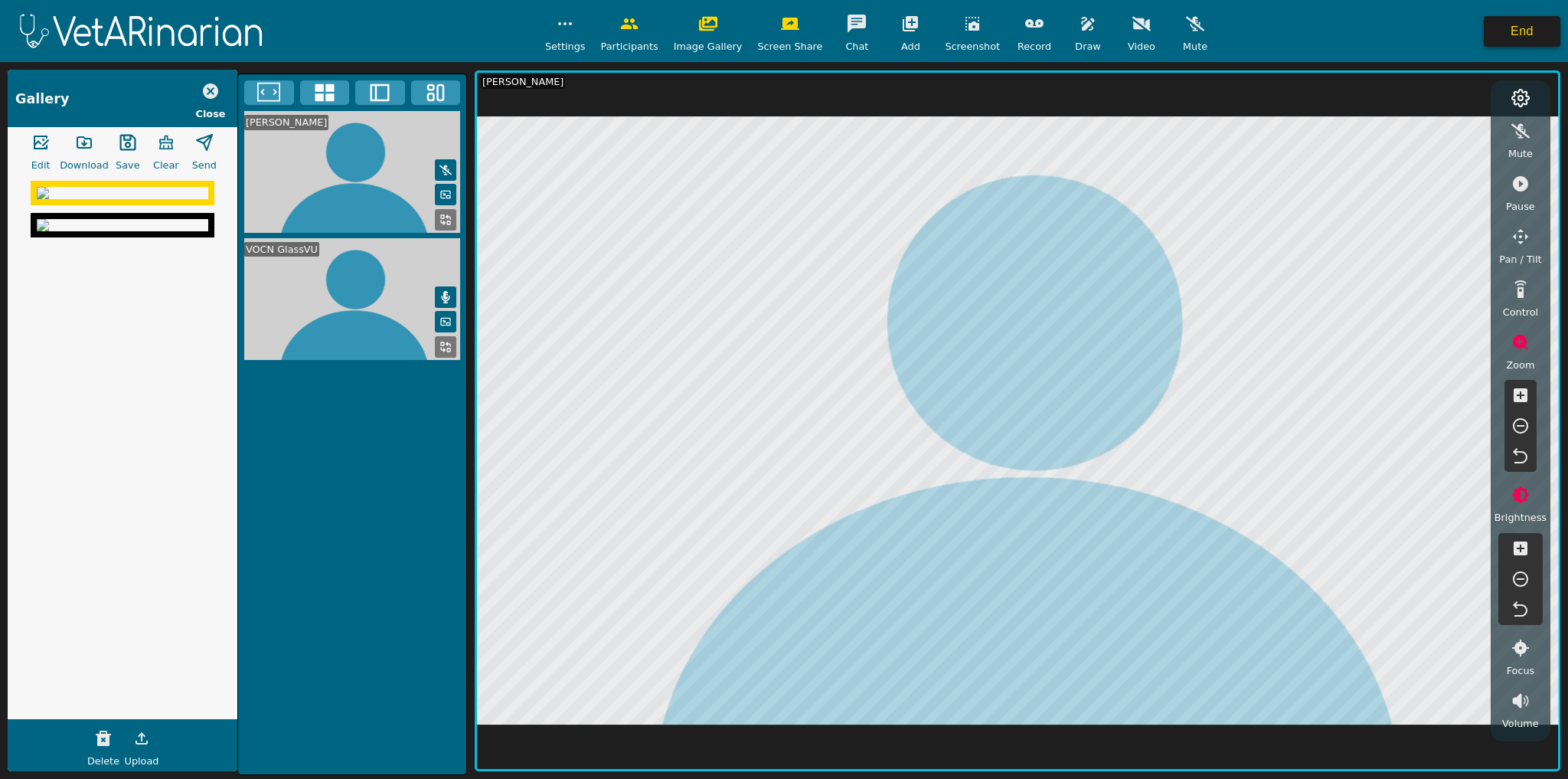
click at [965, 34] on button "End" at bounding box center [1522, 31] width 77 height 31
